Goal: Navigation & Orientation: Understand site structure

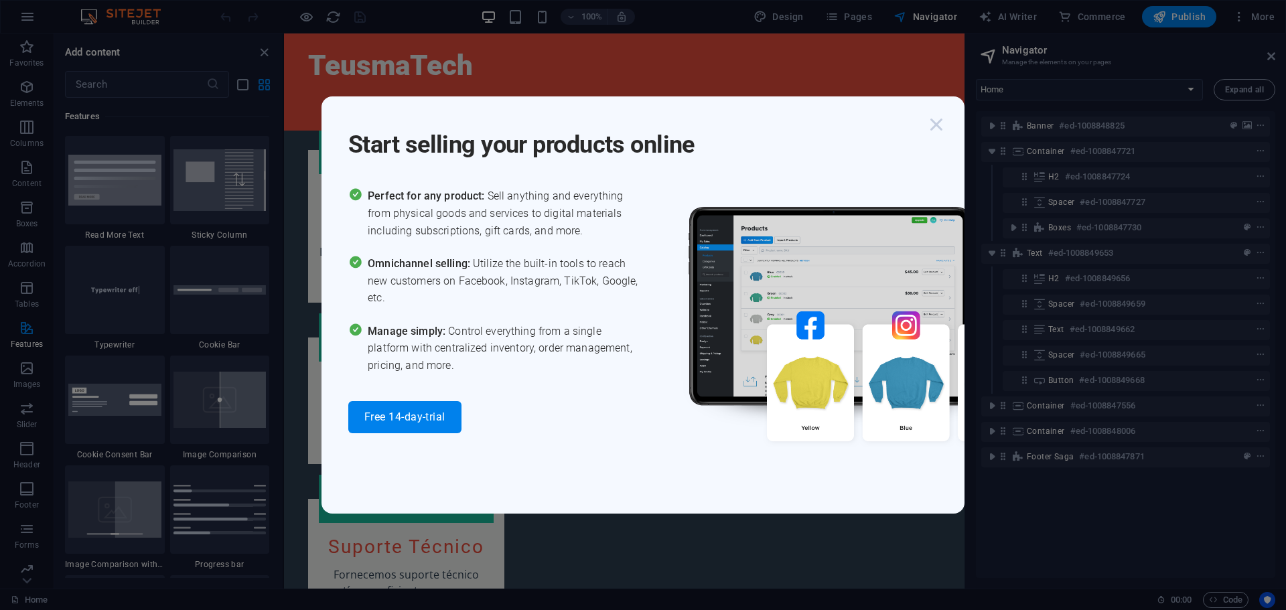
scroll to position [1193, 0]
click at [936, 126] on icon "button" at bounding box center [936, 125] width 24 height 24
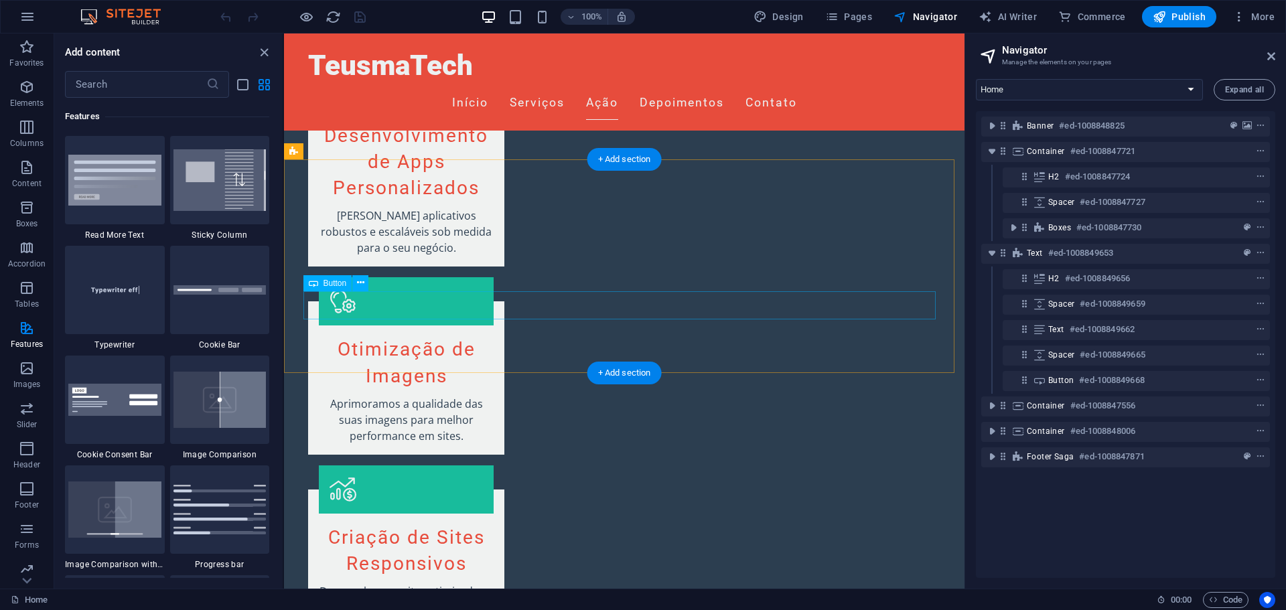
scroll to position [724, 0]
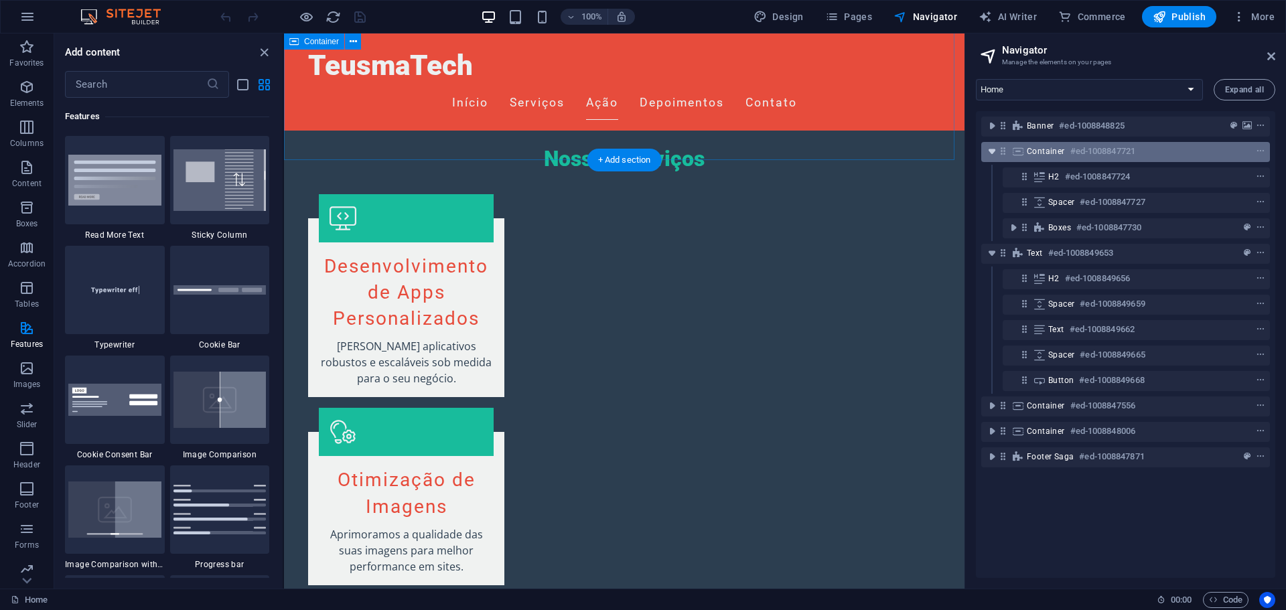
click at [996, 155] on icon "toggle-expand" at bounding box center [991, 151] width 13 height 13
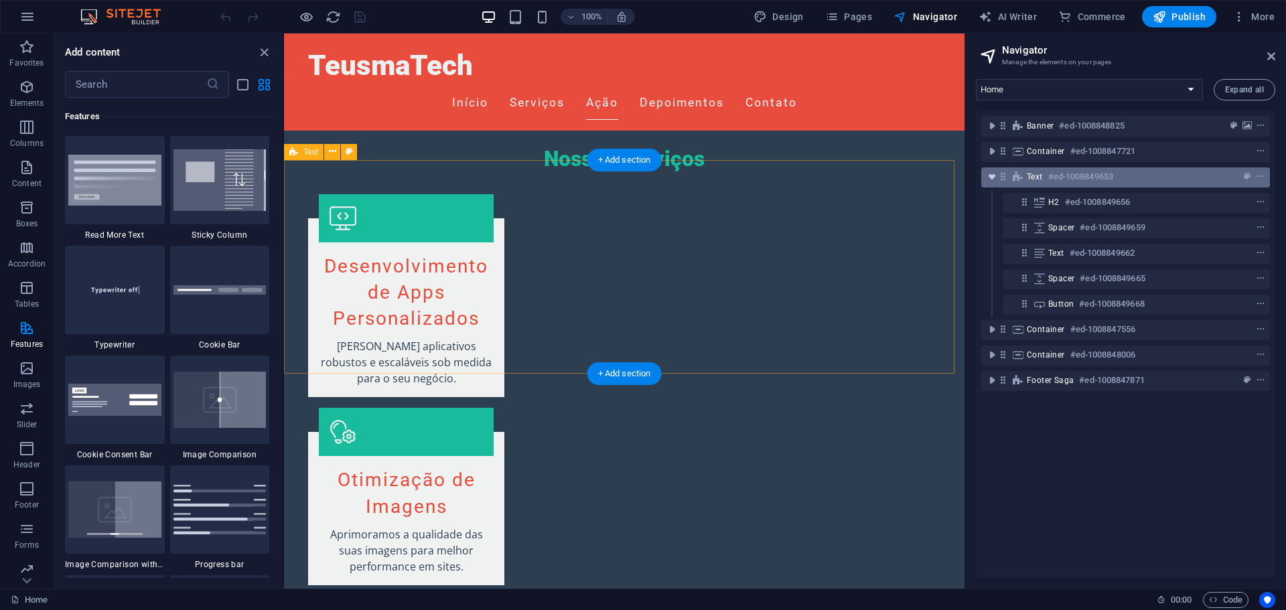
click at [992, 174] on icon "toggle-expand" at bounding box center [991, 176] width 13 height 13
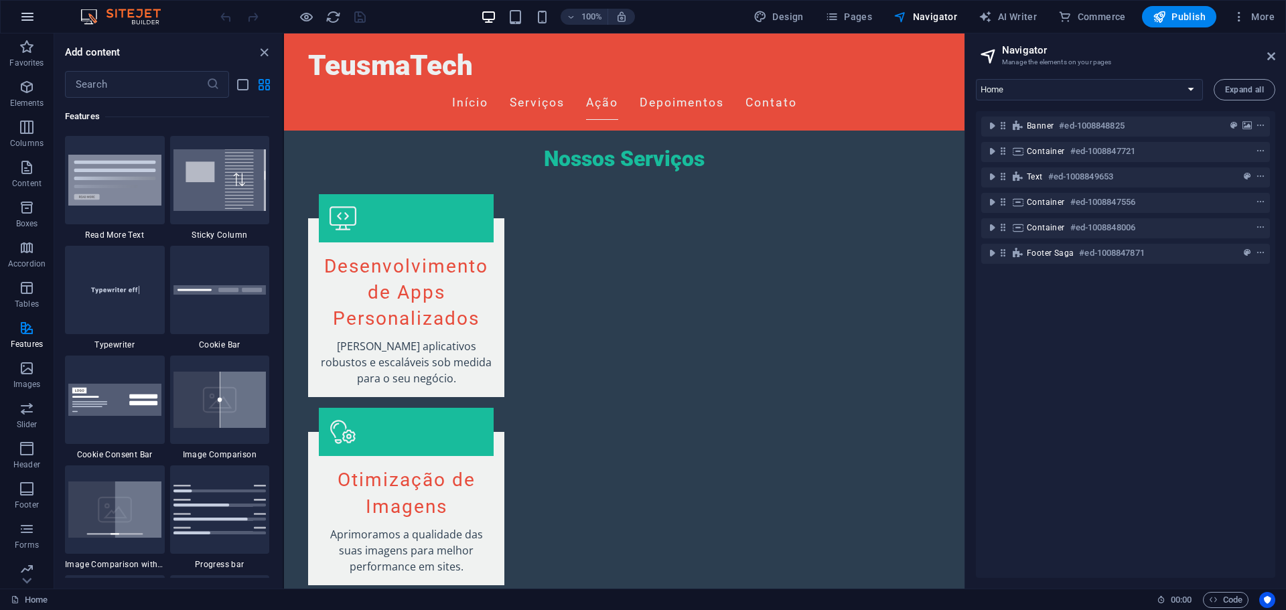
click at [37, 24] on button "button" at bounding box center [27, 17] width 32 height 32
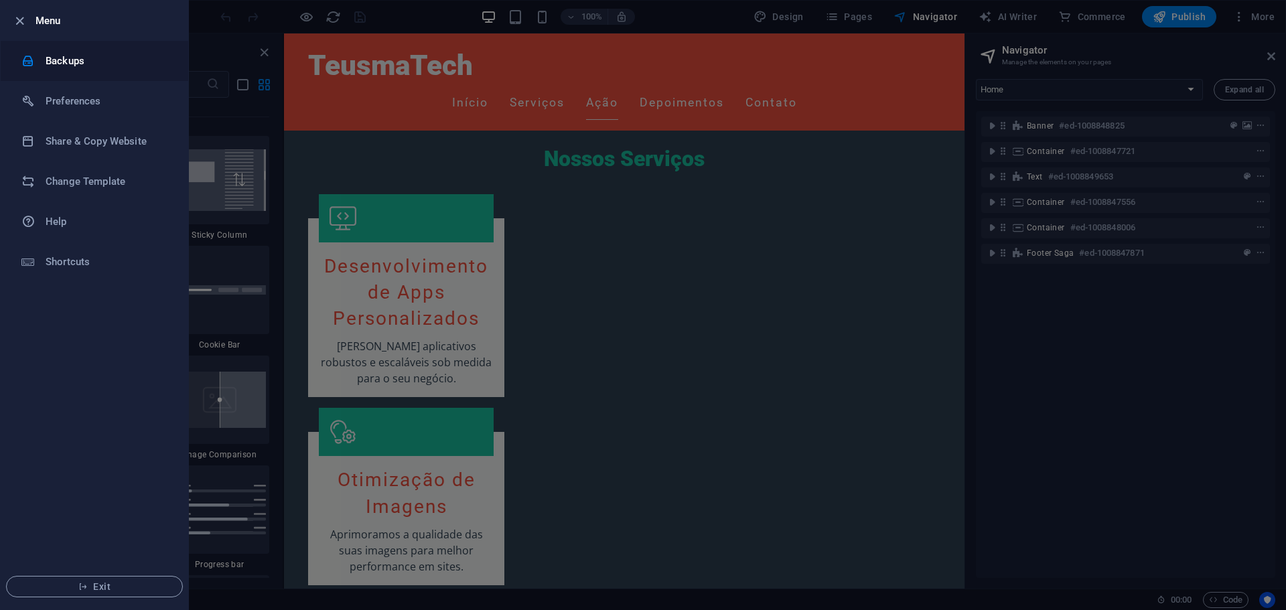
click at [88, 53] on h6 "Backups" at bounding box center [108, 61] width 124 height 16
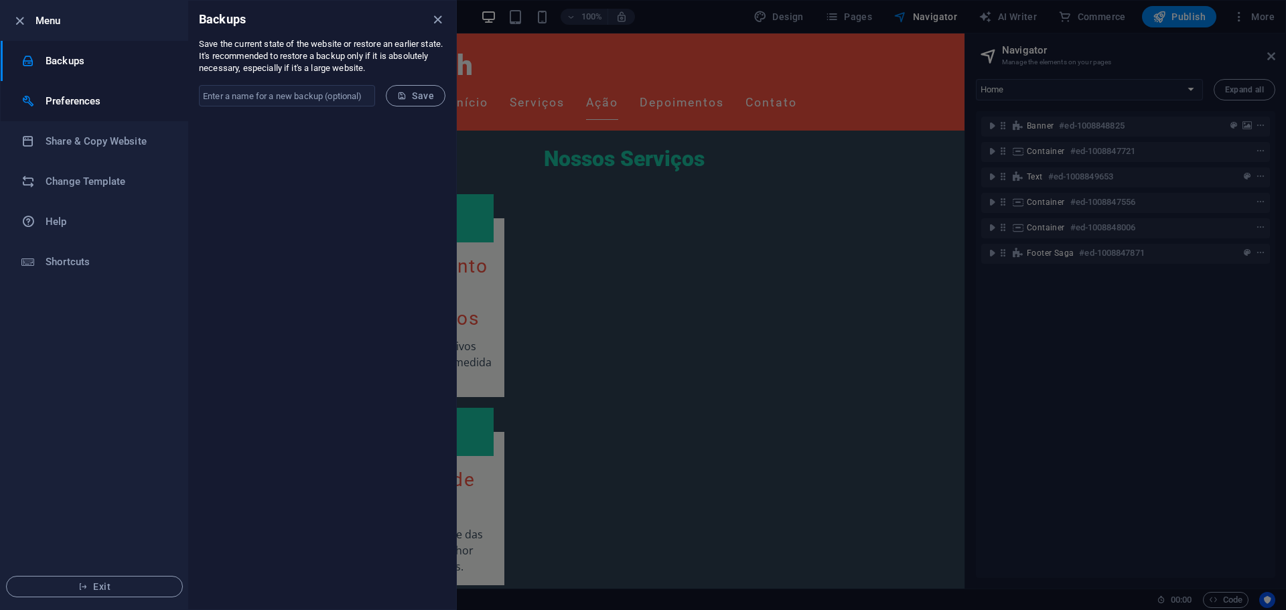
click at [72, 95] on h6 "Preferences" at bounding box center [108, 101] width 124 height 16
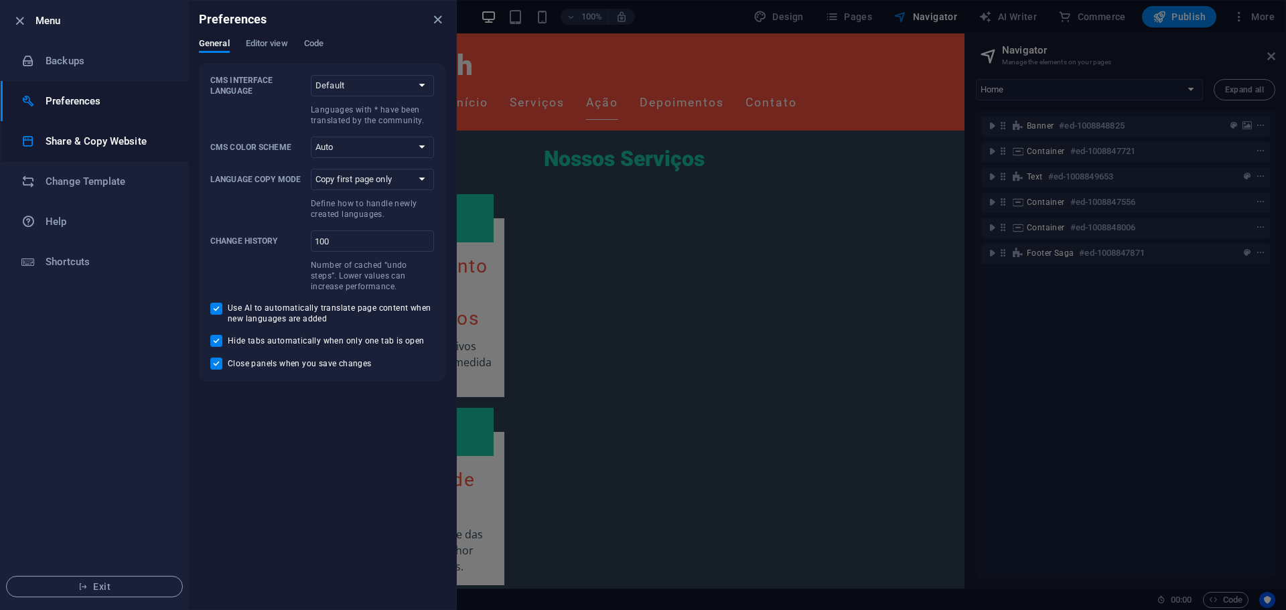
click at [72, 137] on h6 "Share & Copy Website" at bounding box center [108, 141] width 124 height 16
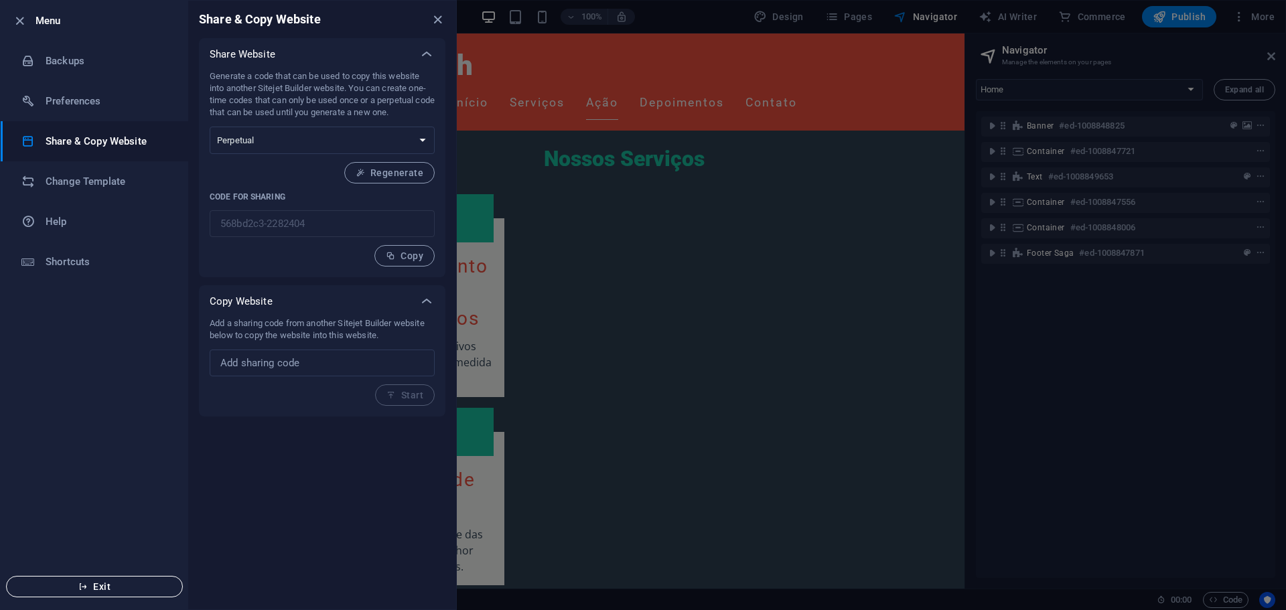
click at [98, 587] on span "Exit" at bounding box center [94, 586] width 154 height 11
